Goal: Task Accomplishment & Management: Manage account settings

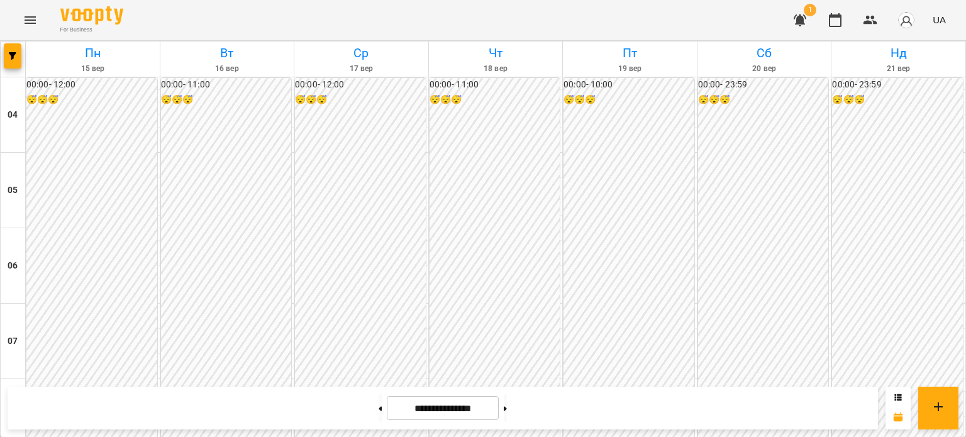
scroll to position [755, 0]
click at [507, 407] on button at bounding box center [505, 408] width 3 height 28
click at [379, 407] on button at bounding box center [380, 408] width 3 height 28
type input "**********"
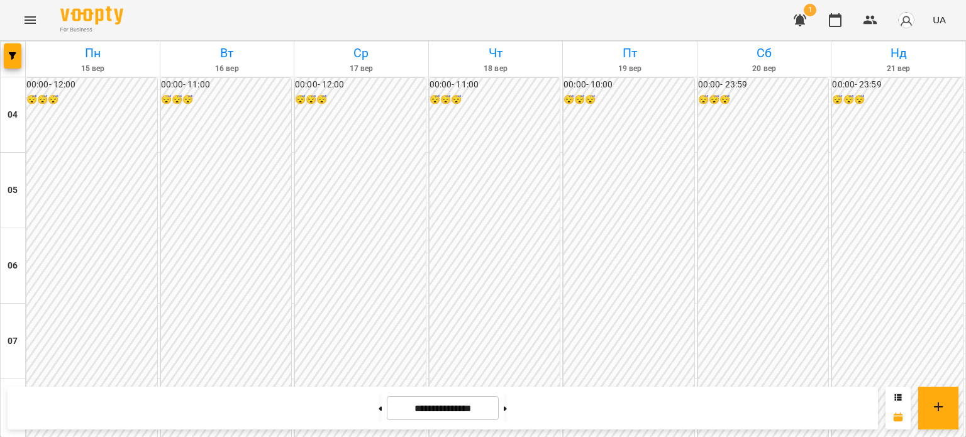
scroll to position [690, 0]
drag, startPoint x: 382, startPoint y: 203, endPoint x: 318, endPoint y: 221, distance: 66.7
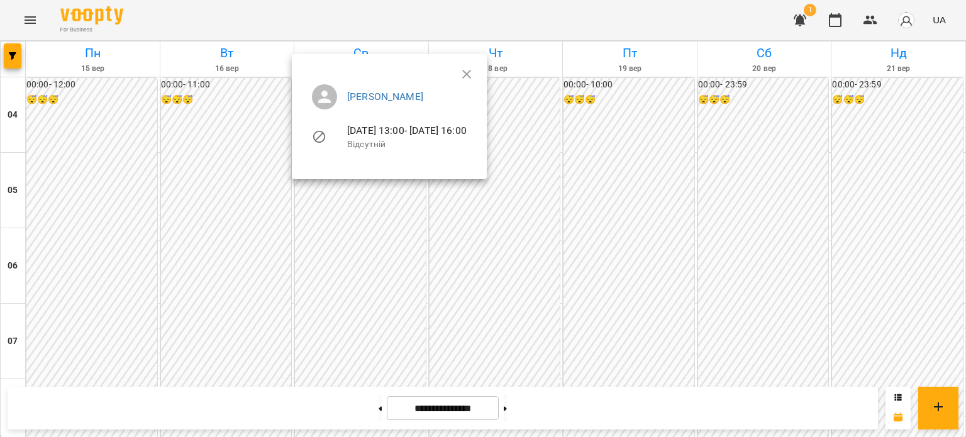
click at [355, 196] on div at bounding box center [483, 218] width 966 height 437
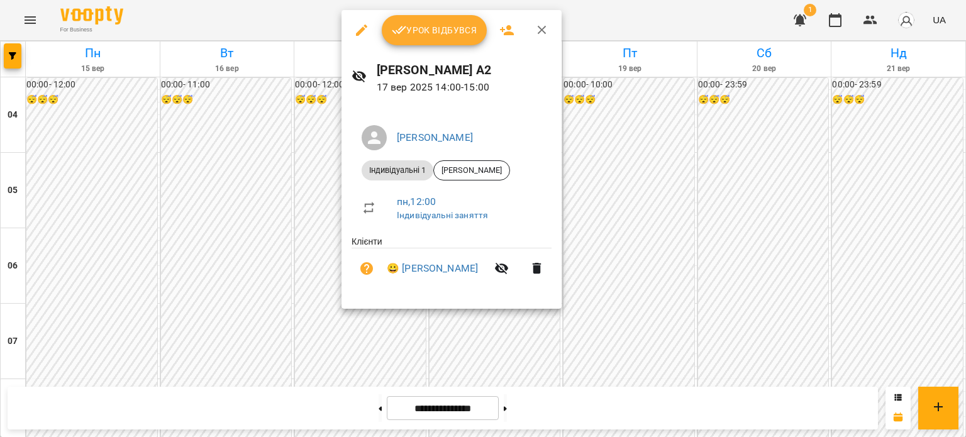
click at [363, 25] on icon "button" at bounding box center [361, 30] width 15 height 15
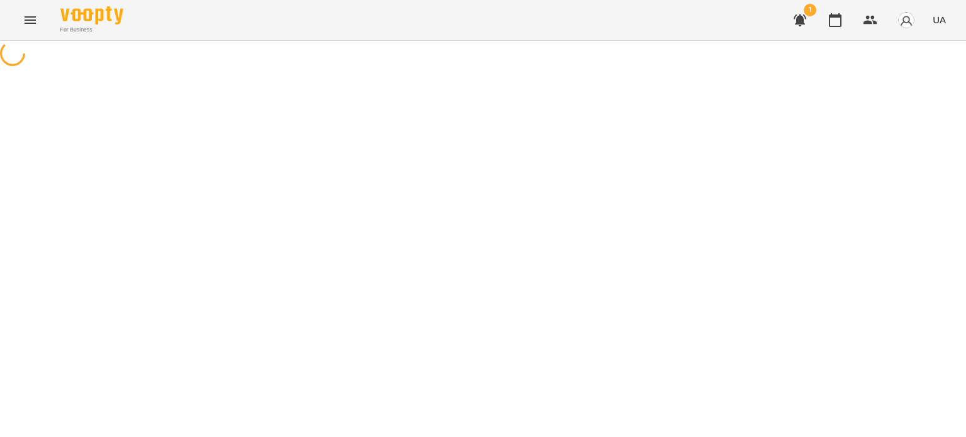
select select "**********"
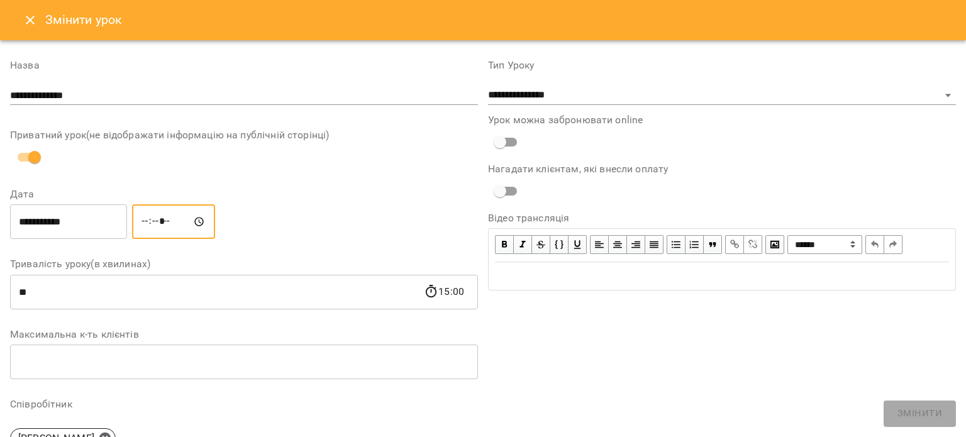
click at [167, 216] on input "*****" at bounding box center [173, 221] width 83 height 35
click at [161, 219] on input "*****" at bounding box center [173, 221] width 83 height 35
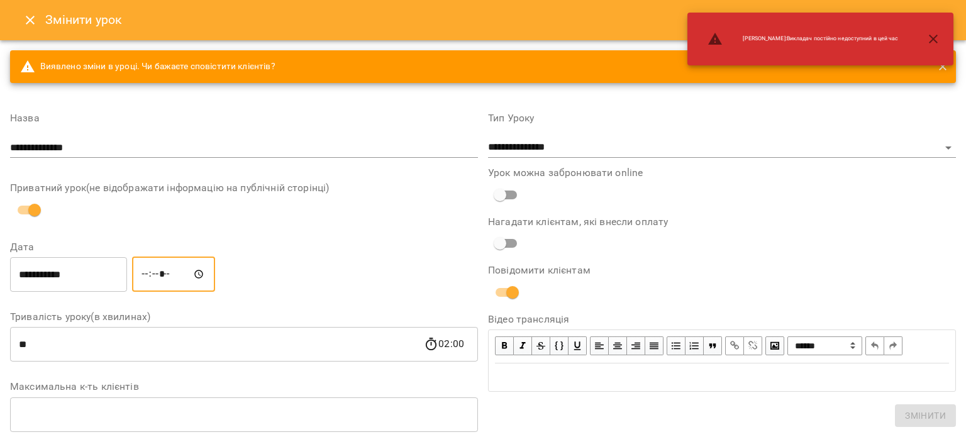
type input "*****"
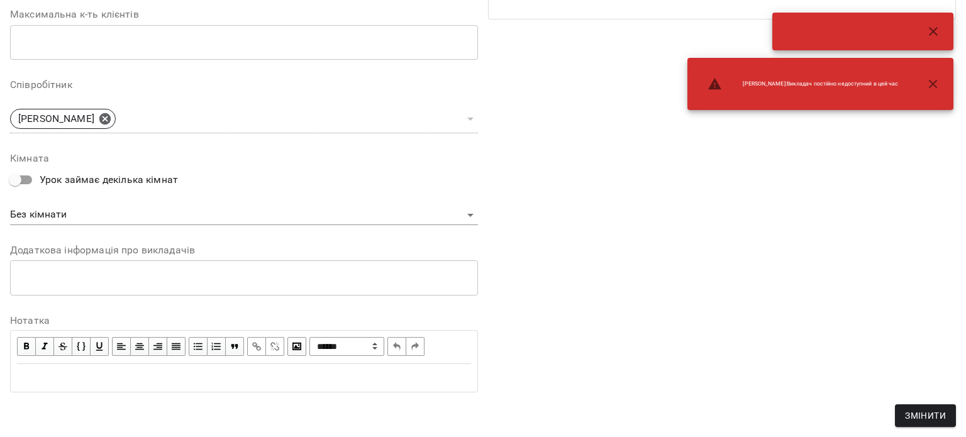
scroll to position [246, 0]
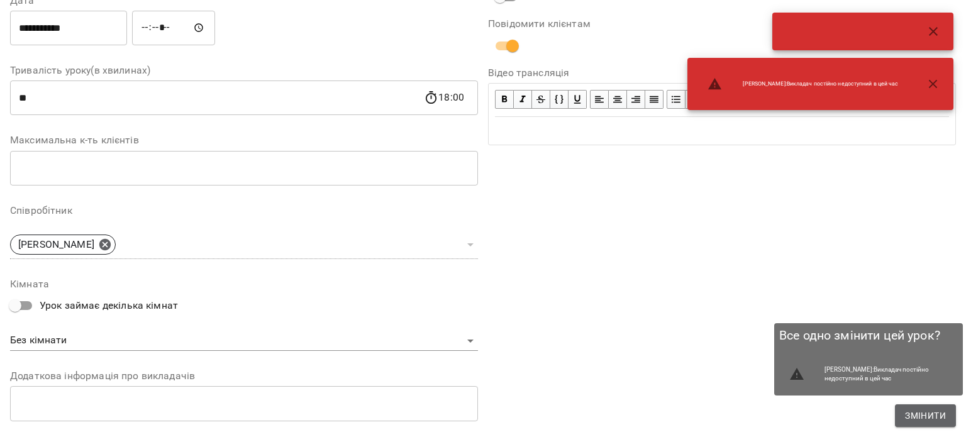
click at [931, 421] on span "Змінити" at bounding box center [925, 415] width 41 height 15
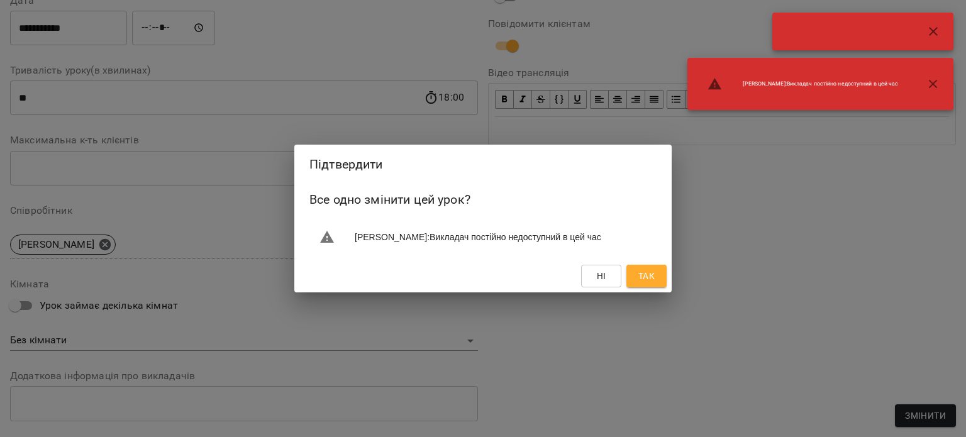
click at [644, 272] on span "Так" at bounding box center [646, 275] width 16 height 15
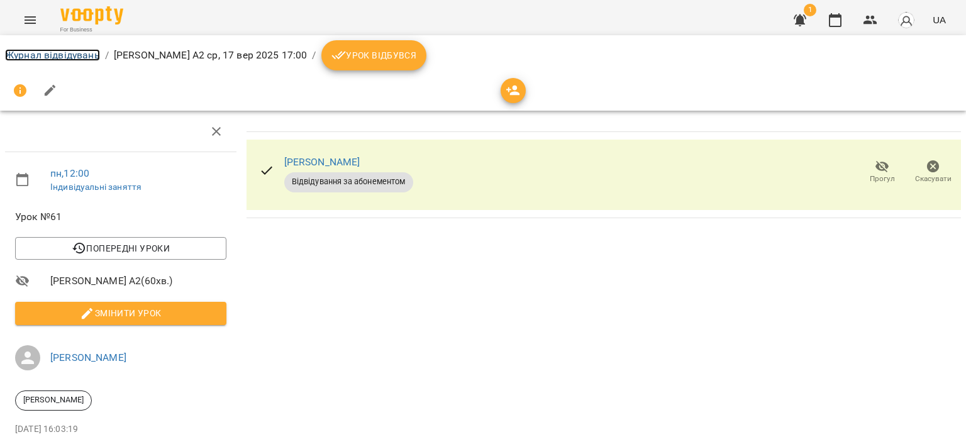
click at [68, 59] on link "Журнал відвідувань" at bounding box center [52, 55] width 95 height 12
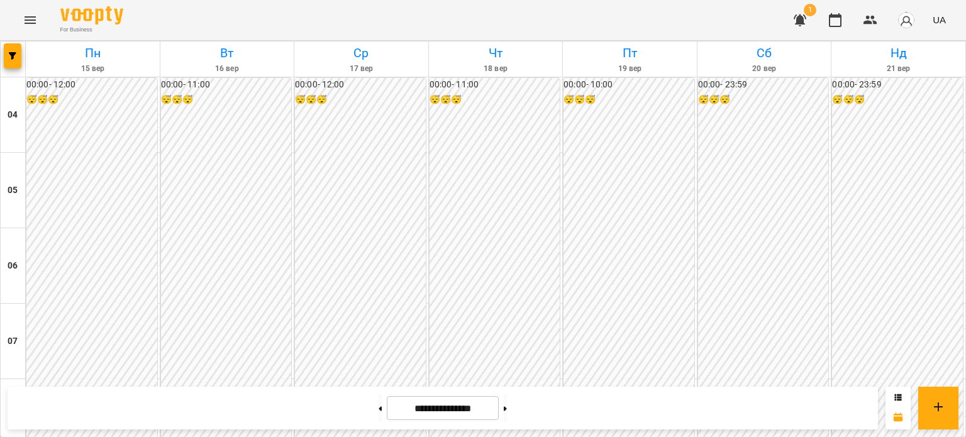
scroll to position [755, 0]
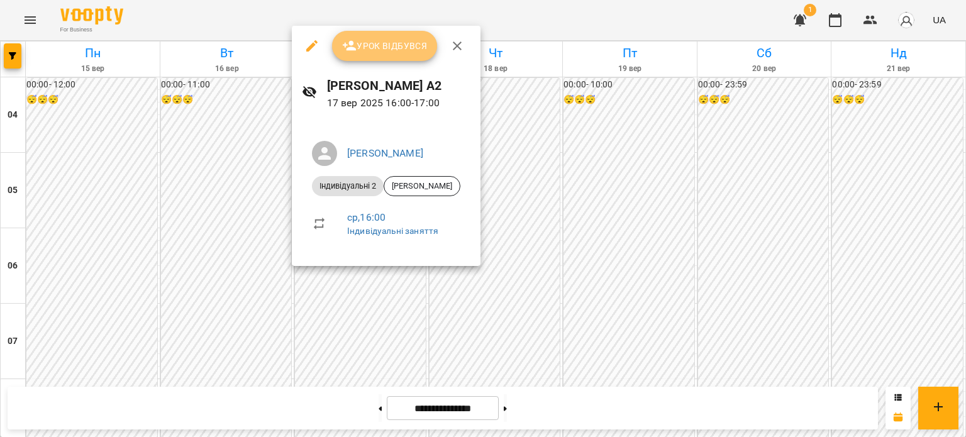
click at [385, 53] on span "Урок відбувся" at bounding box center [385, 45] width 86 height 15
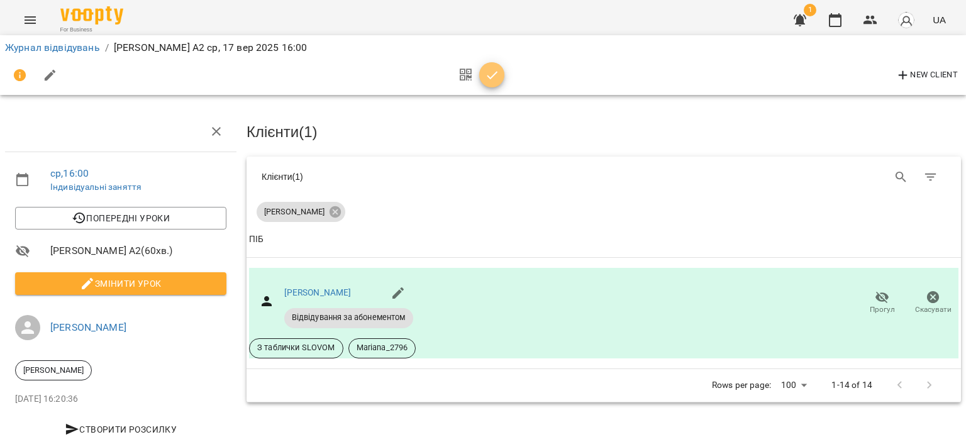
click at [495, 82] on icon "button" at bounding box center [492, 75] width 15 height 15
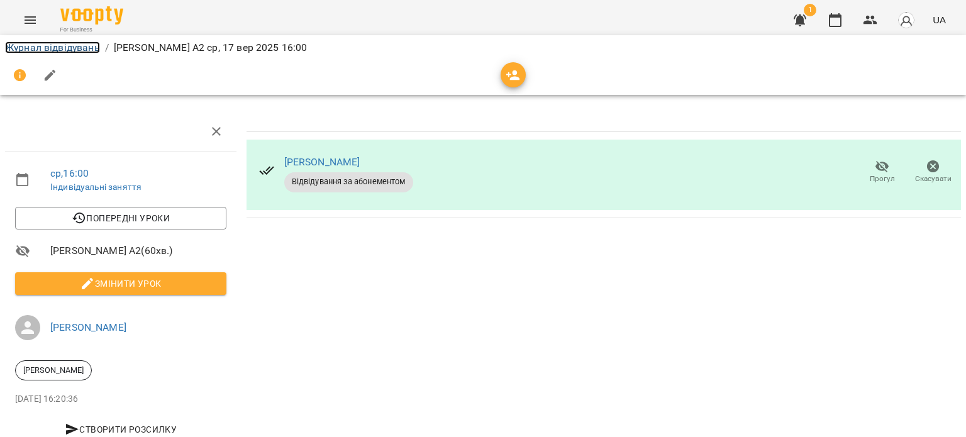
click at [86, 47] on link "Журнал відвідувань" at bounding box center [52, 47] width 95 height 12
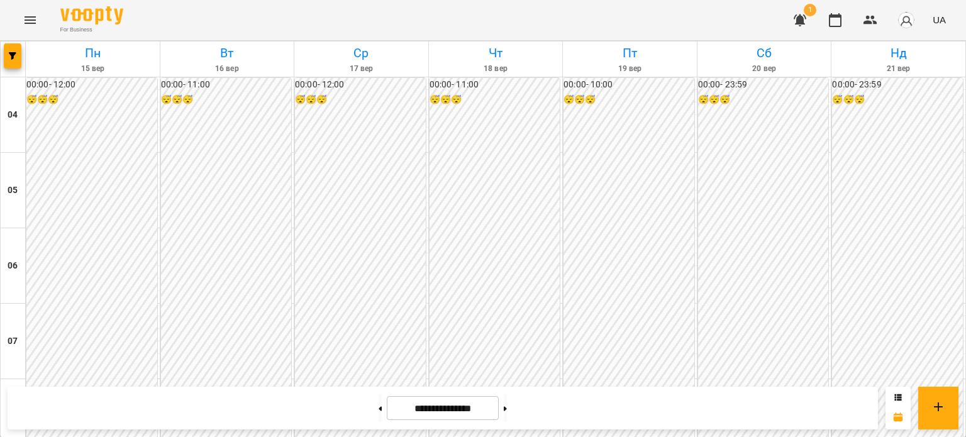
scroll to position [564, 0]
click at [897, 25] on button "button" at bounding box center [906, 20] width 33 height 33
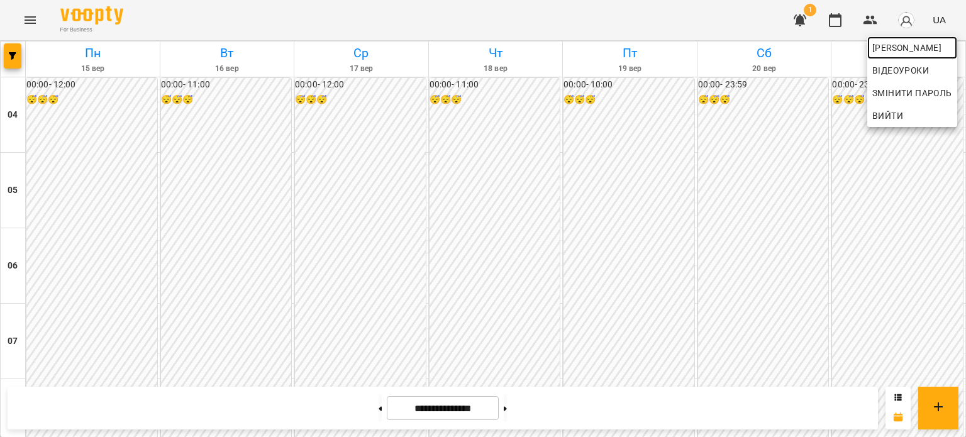
click at [903, 51] on span "[PERSON_NAME]" at bounding box center [912, 47] width 80 height 15
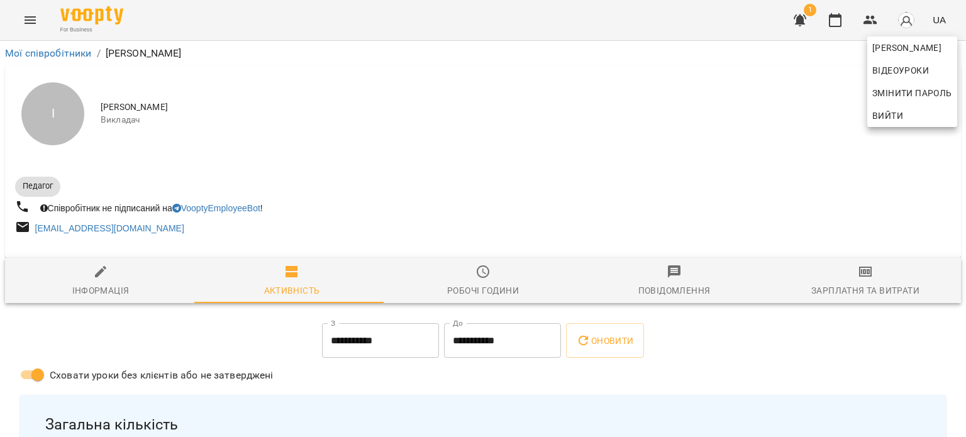
click at [870, 272] on div at bounding box center [483, 218] width 966 height 437
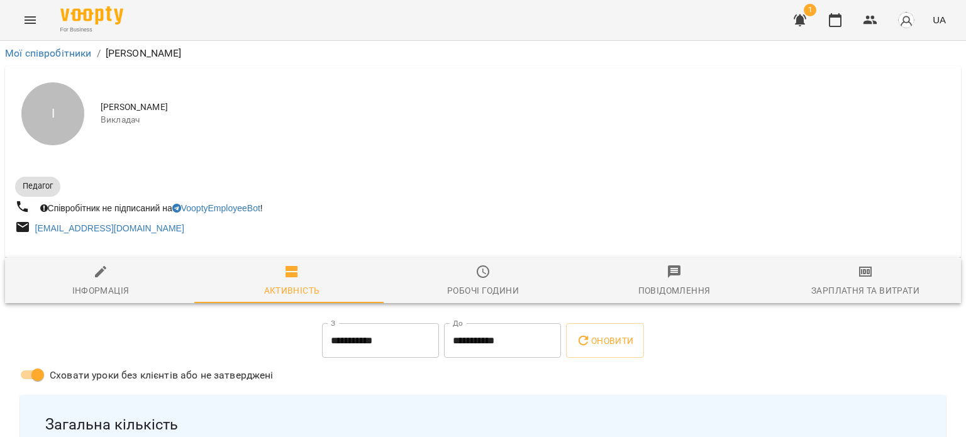
click at [858, 272] on icon "button" at bounding box center [865, 271] width 15 height 15
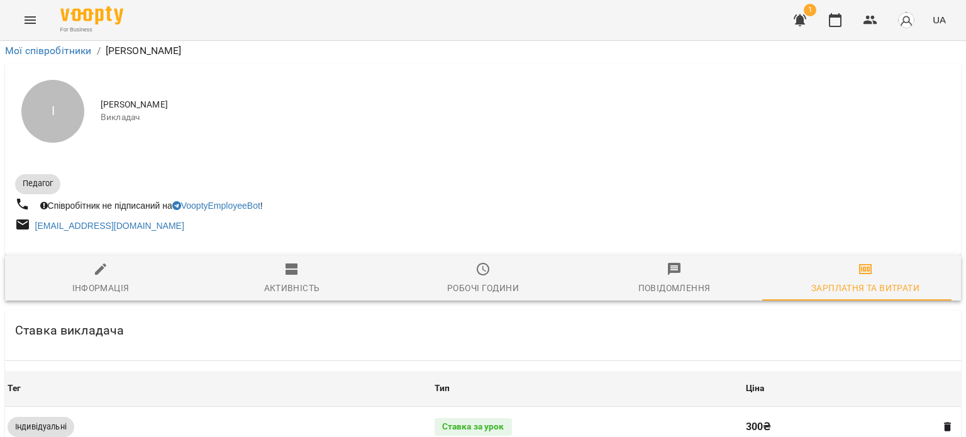
scroll to position [548, 0]
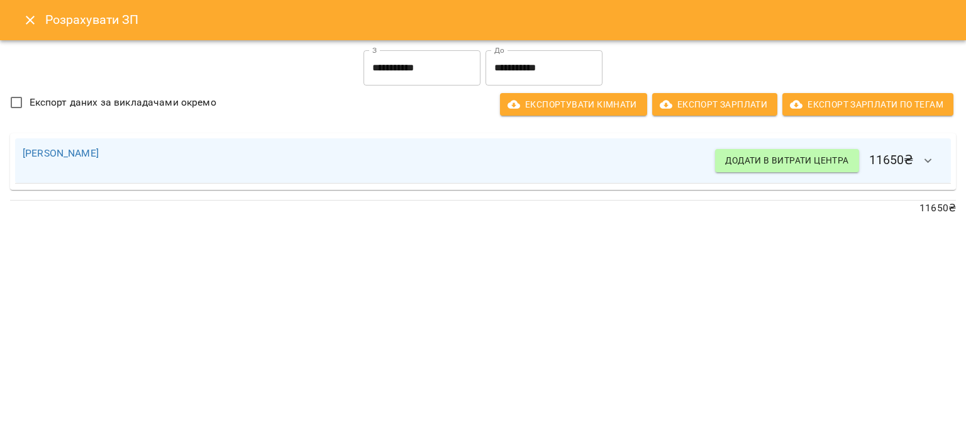
click at [31, 18] on icon "Close" at bounding box center [30, 20] width 15 height 15
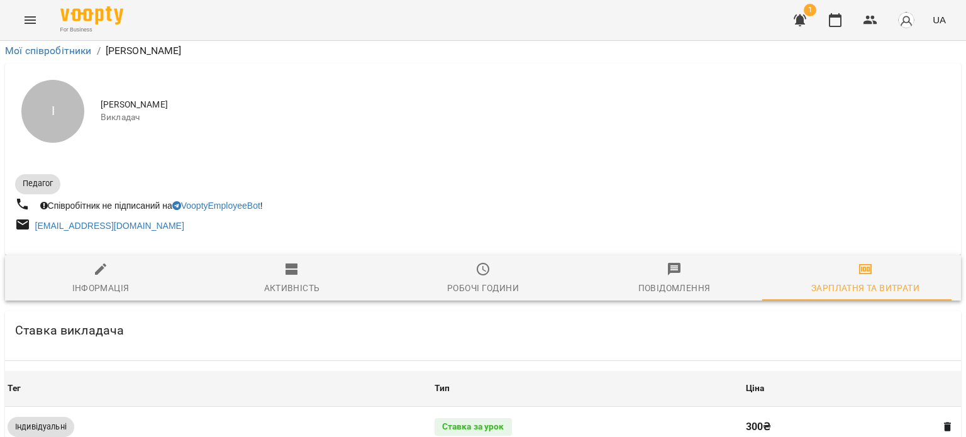
click at [28, 20] on icon "Menu" at bounding box center [30, 20] width 15 height 15
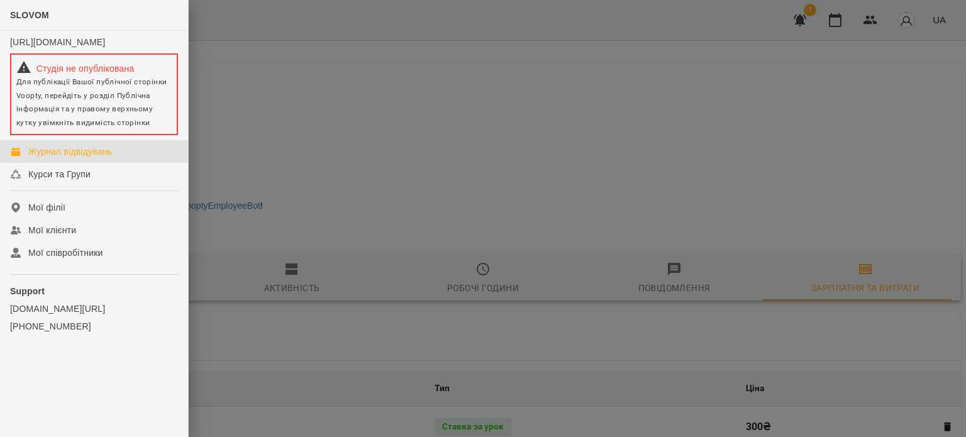
click at [50, 158] on div "Журнал відвідувань" at bounding box center [70, 151] width 84 height 13
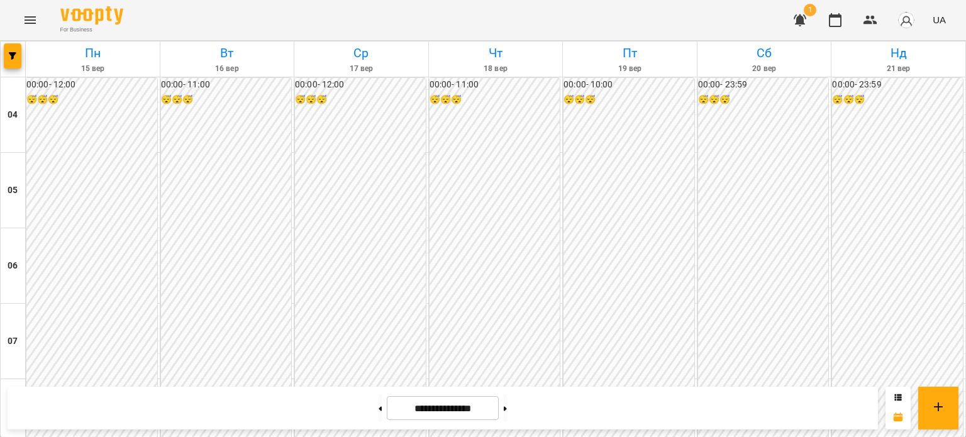
scroll to position [880, 0]
